Goal: Task Accomplishment & Management: Complete application form

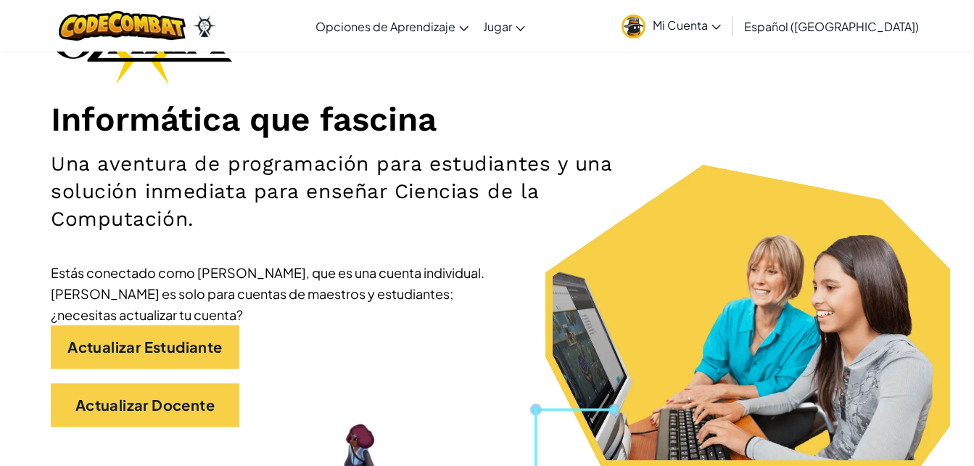
scroll to position [145, 0]
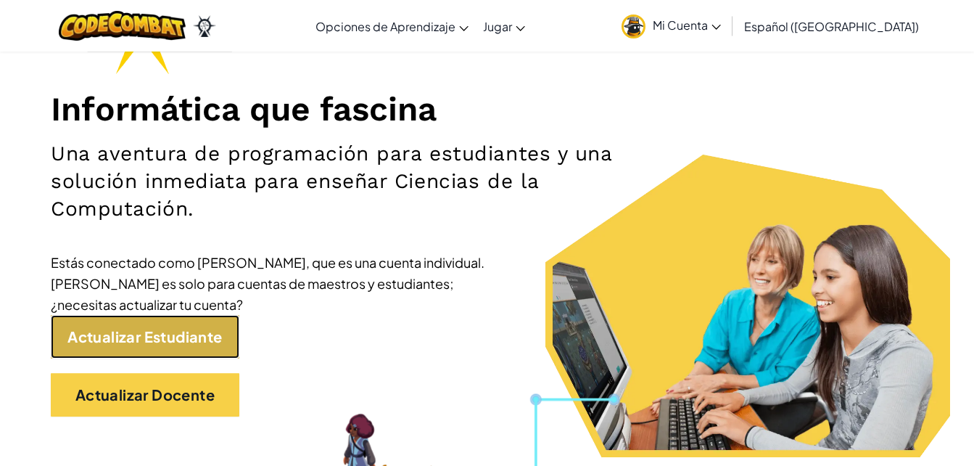
click at [159, 348] on link "Actualizar Estudiante" at bounding box center [145, 337] width 189 height 44
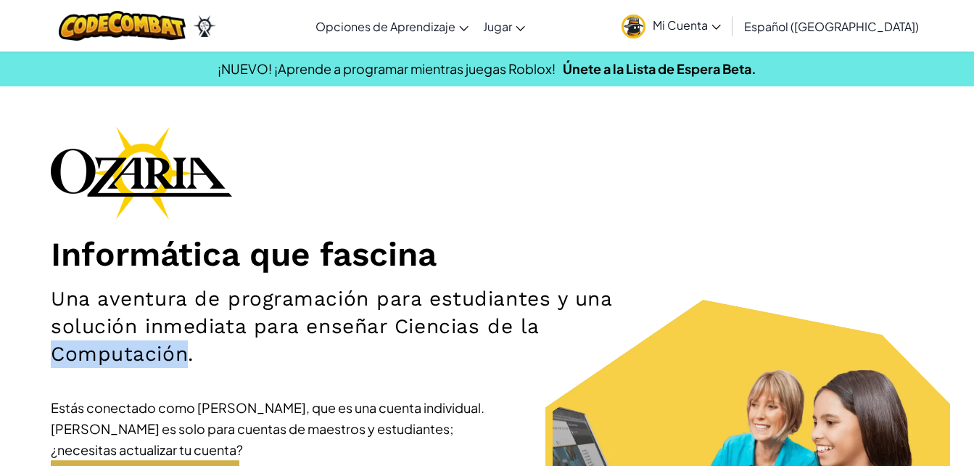
click at [159, 348] on h2 "Una aventura de programación para estudiantes y una solución inmediata para ens…" at bounding box center [343, 326] width 585 height 83
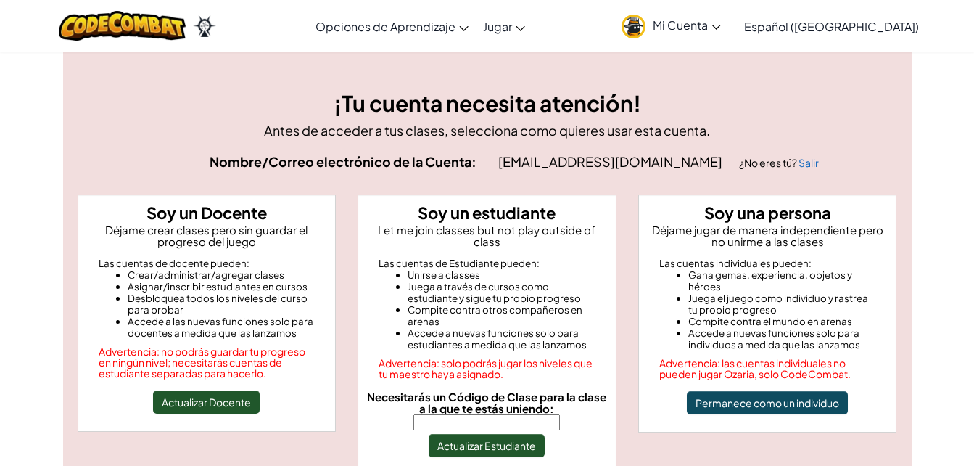
click at [434, 414] on input "Necesitarás un Código de Clase para la clase a la que te estás uniendo:" at bounding box center [487, 422] width 147 height 16
type input "PlatePushSoft"
click at [488, 438] on button "Actualizar Estudiante" at bounding box center [487, 445] width 116 height 23
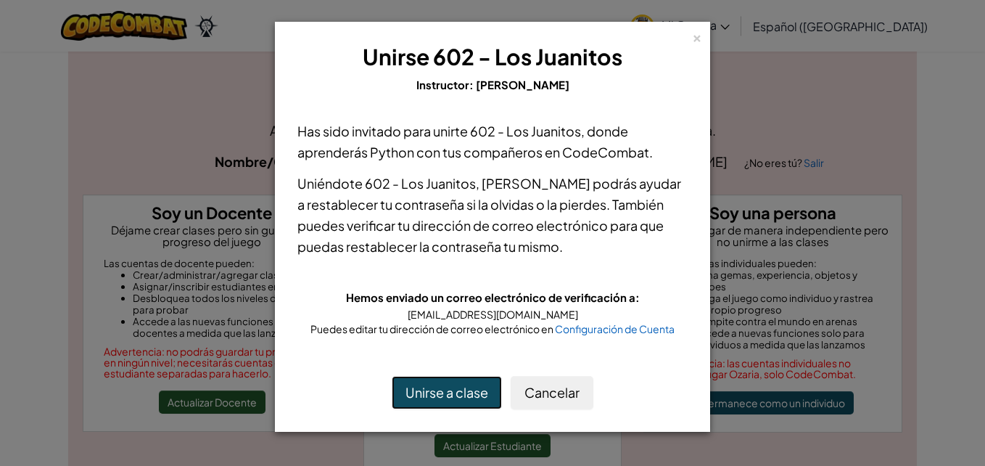
click at [440, 392] on button "Unirse a clase" at bounding box center [447, 392] width 110 height 33
click at [691, 41] on h3 "Unirse 602 - Los Juanitos" at bounding box center [493, 57] width 398 height 33
click at [696, 36] on div "×" at bounding box center [697, 35] width 10 height 15
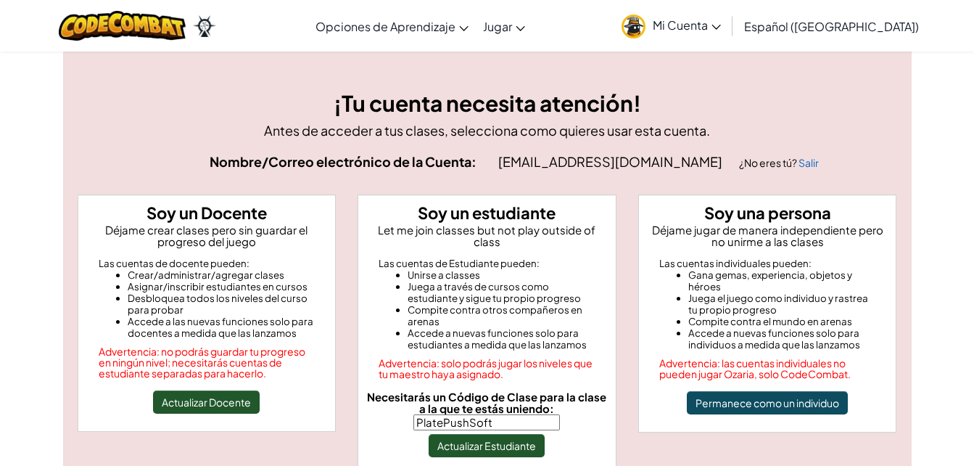
click at [963, 36] on div "[MEDICAL_DATA] la navigación Opciones de Aprendizaje Live Online Classes Autodi…" at bounding box center [487, 26] width 982 height 52
click at [928, 68] on div "¡Tu cuenta necesita atención! Antes de acceder a tus clases, selecciona como qu…" at bounding box center [487, 306] width 974 height 511
